Goal: Transaction & Acquisition: Purchase product/service

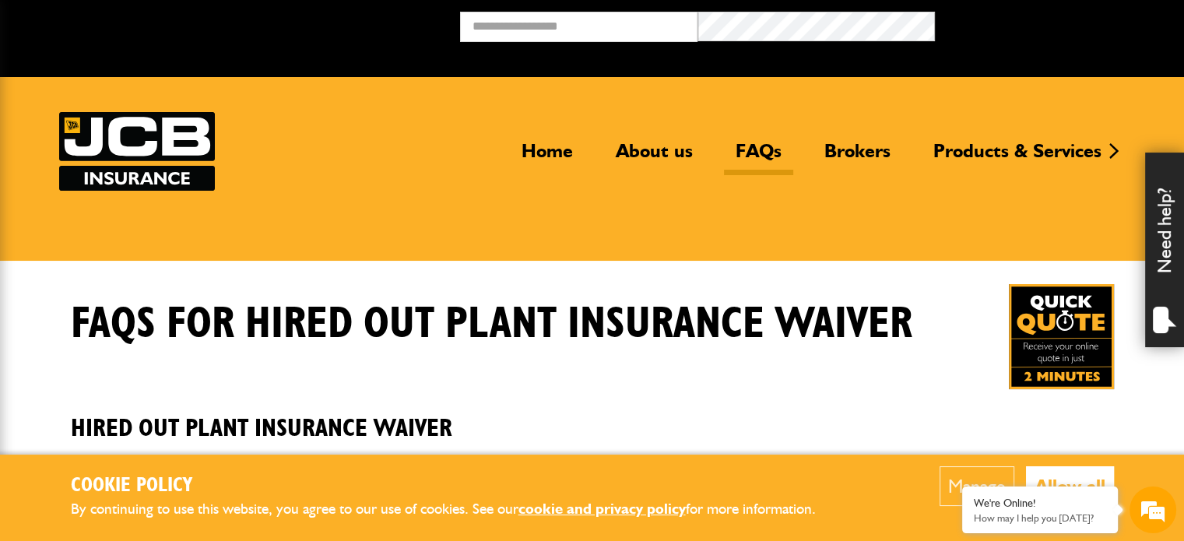
click at [1082, 477] on button "Allow all" at bounding box center [1070, 486] width 88 height 40
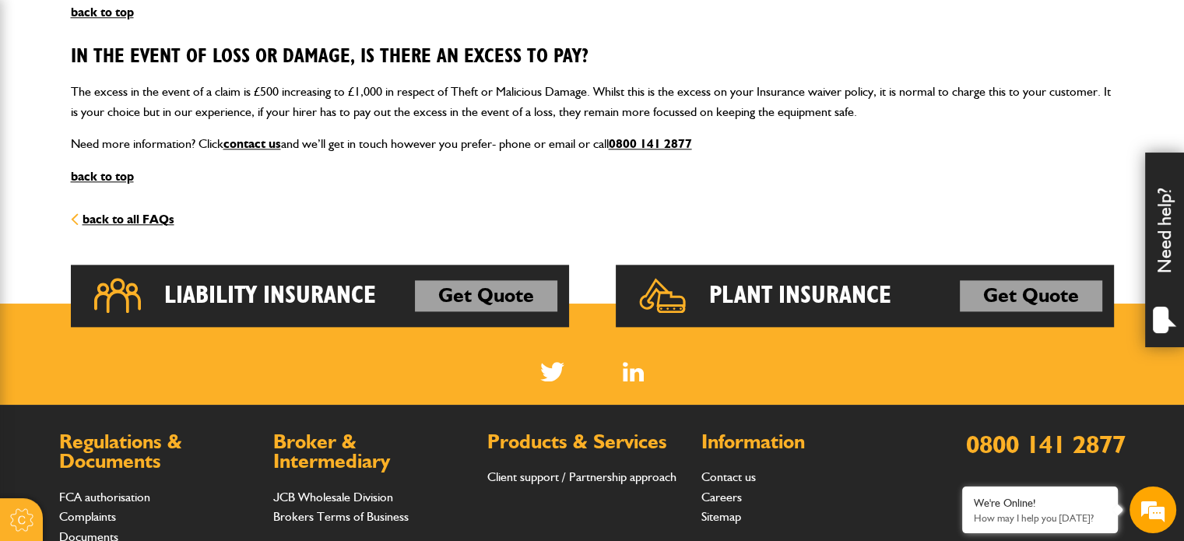
scroll to position [1713, 0]
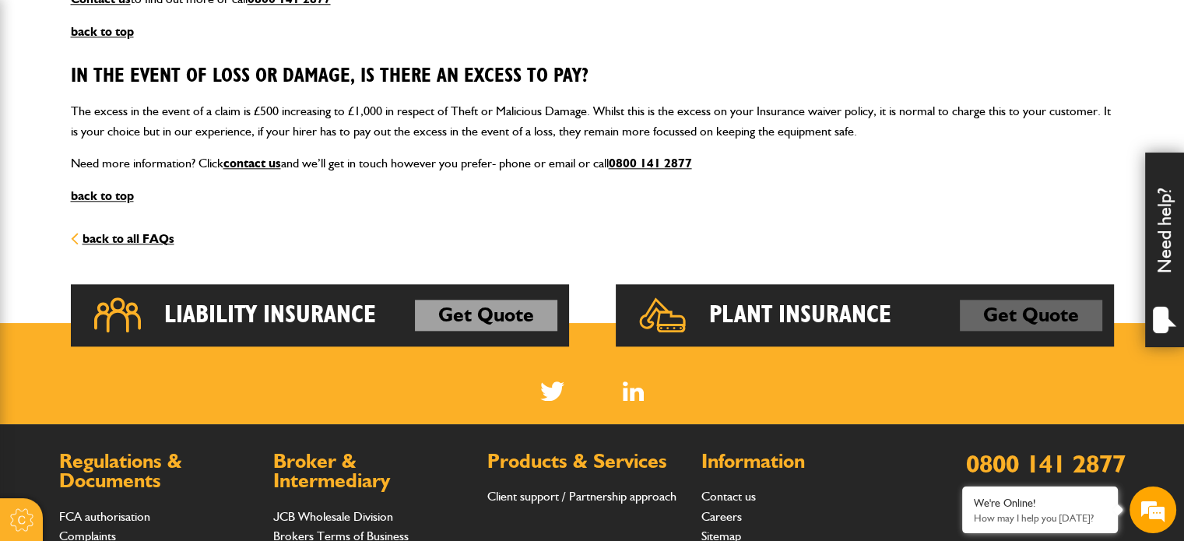
click at [1050, 315] on link "Get Quote" at bounding box center [1031, 315] width 143 height 31
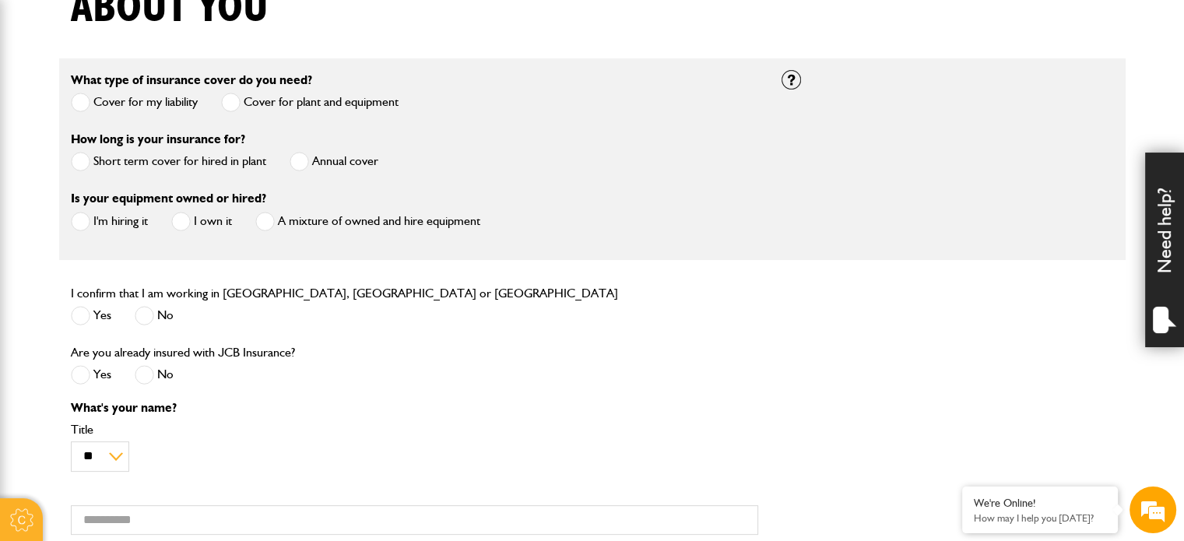
scroll to position [389, 0]
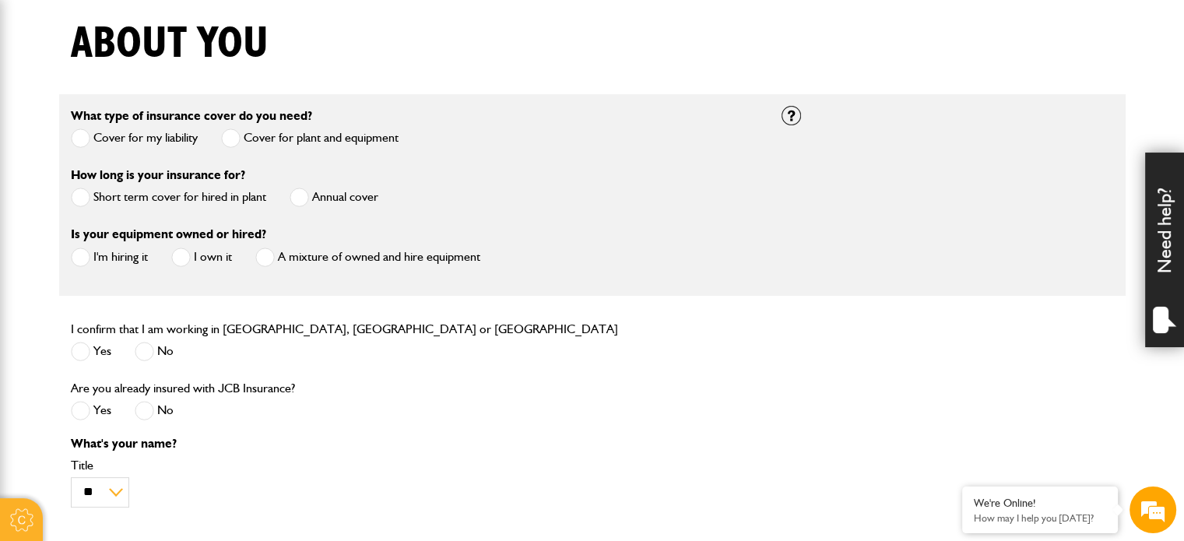
click at [75, 259] on span at bounding box center [80, 257] width 19 height 19
click at [302, 198] on span at bounding box center [299, 197] width 19 height 19
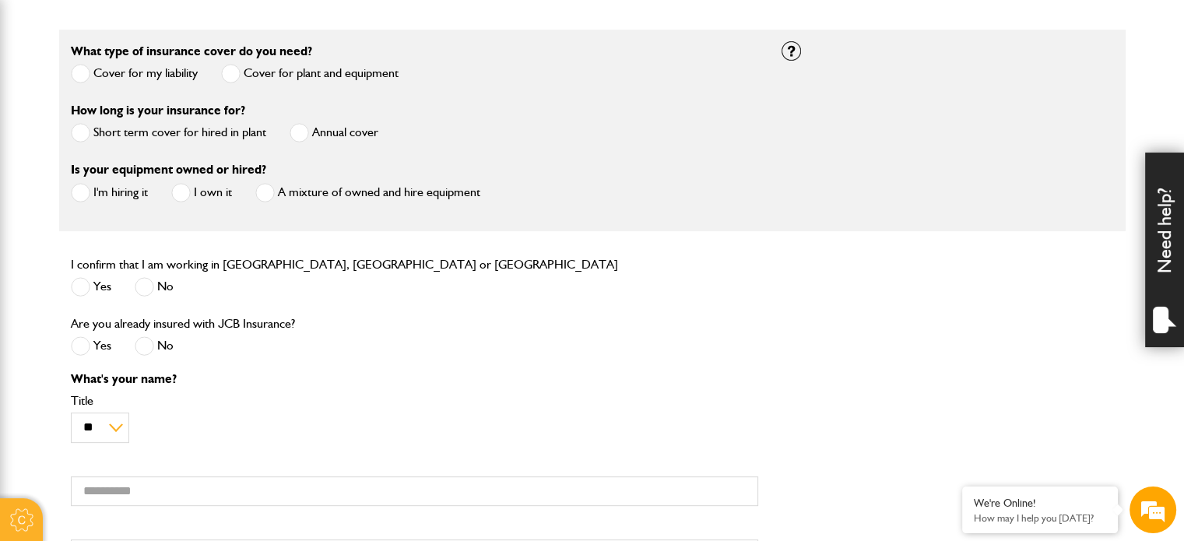
scroll to position [467, 0]
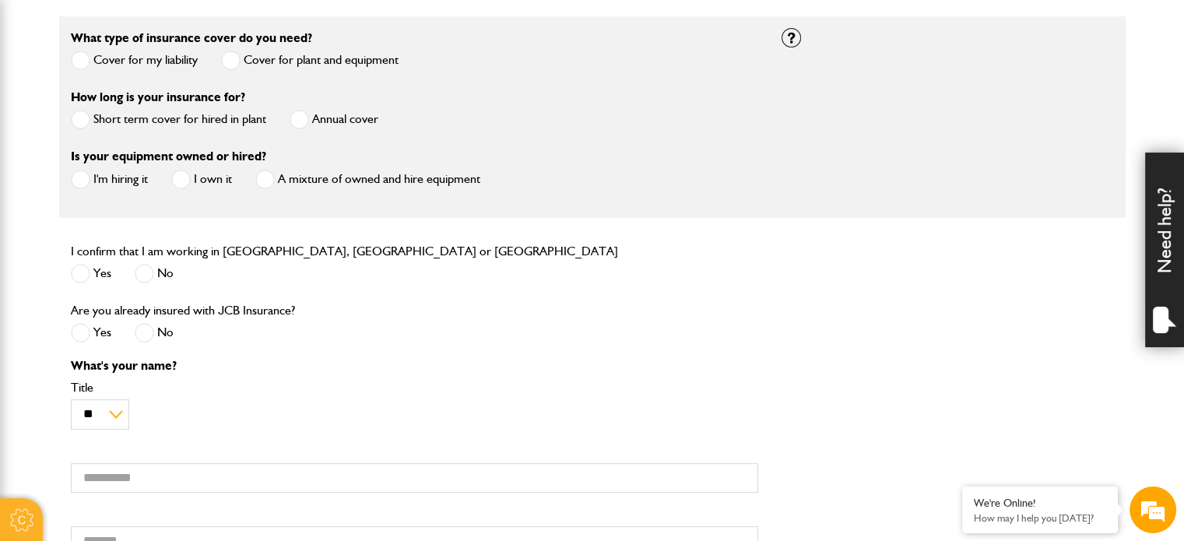
click at [72, 270] on span at bounding box center [80, 273] width 19 height 19
click at [147, 333] on span at bounding box center [144, 332] width 19 height 19
